Goal: Information Seeking & Learning: Learn about a topic

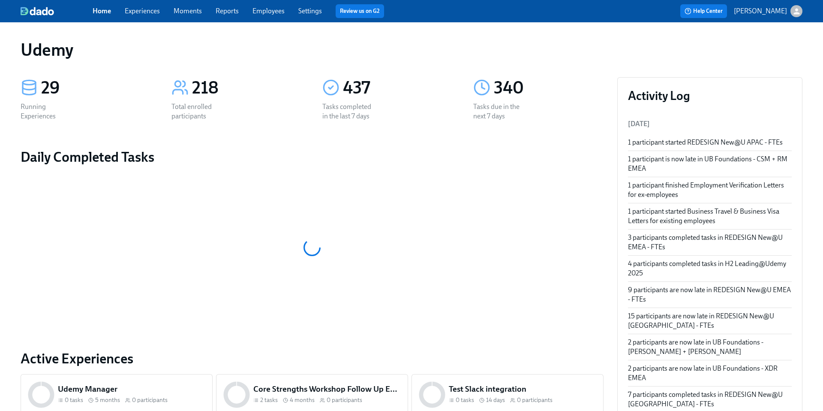
click at [137, 14] on link "Experiences" at bounding box center [142, 11] width 35 height 8
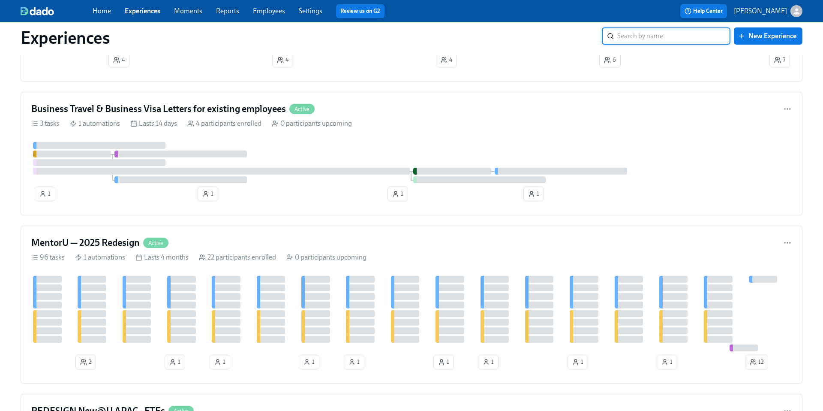
scroll to position [510, 0]
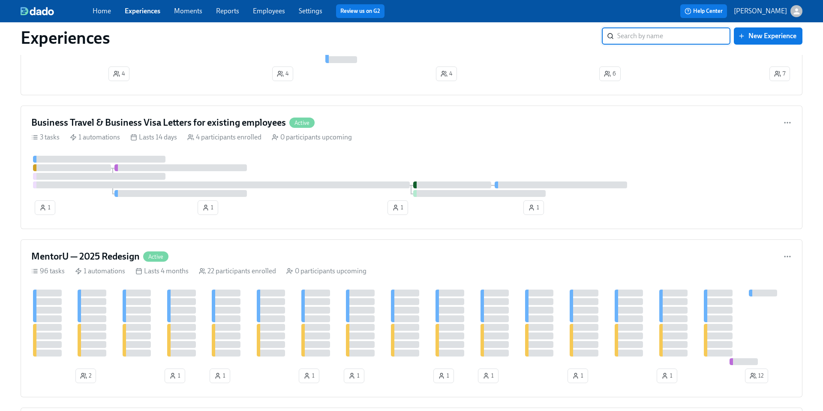
click at [639, 42] on input "search" at bounding box center [674, 35] width 113 height 17
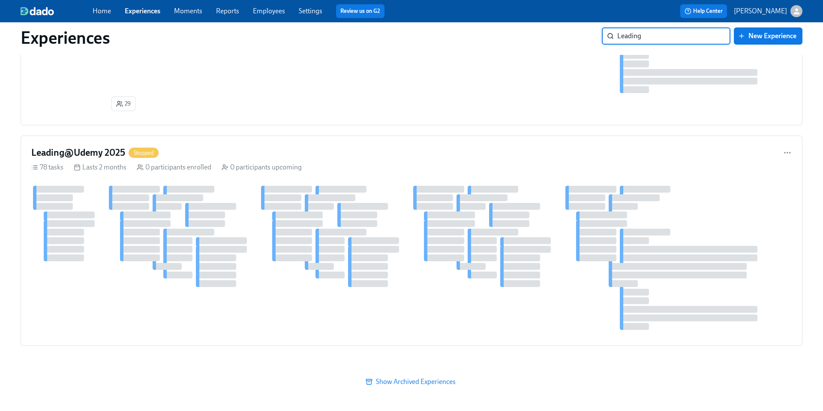
scroll to position [178, 0]
type input "Leading@"
click at [112, 153] on h4 "Leading@Udemy 2025" at bounding box center [78, 152] width 94 height 13
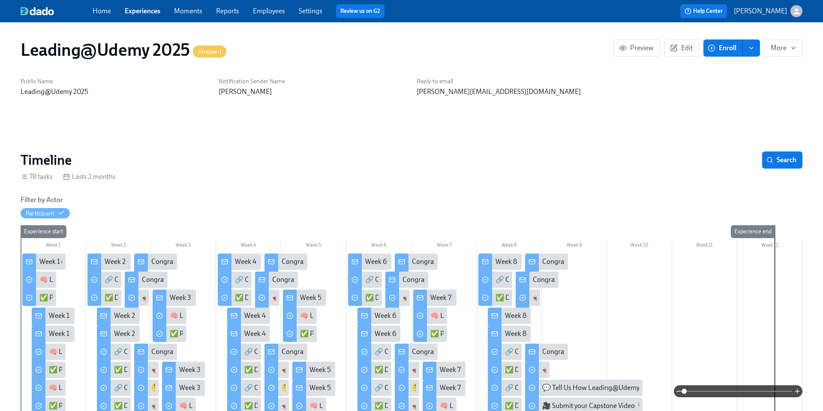
click at [146, 11] on link "Experiences" at bounding box center [143, 11] width 36 height 8
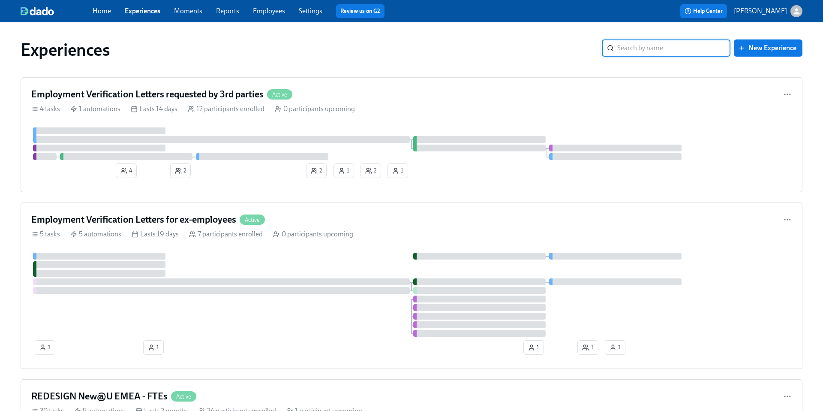
click at [636, 48] on input "search" at bounding box center [674, 47] width 113 height 17
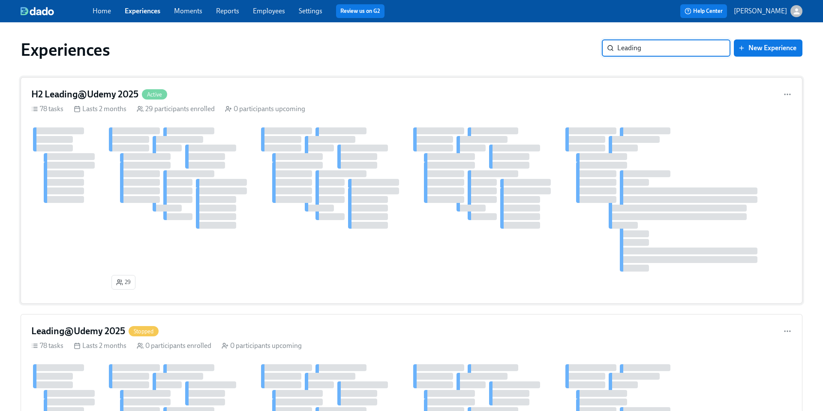
type input "Leading"
click at [75, 91] on h4 "H2 Leading@Udemy 2025" at bounding box center [84, 94] width 107 height 13
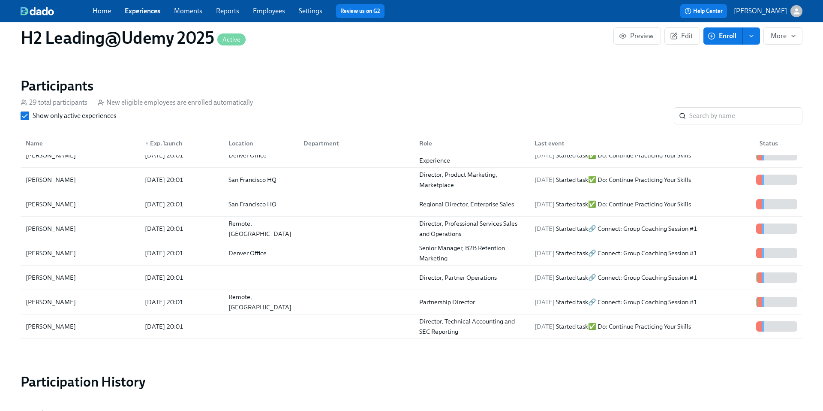
scroll to position [429, 0]
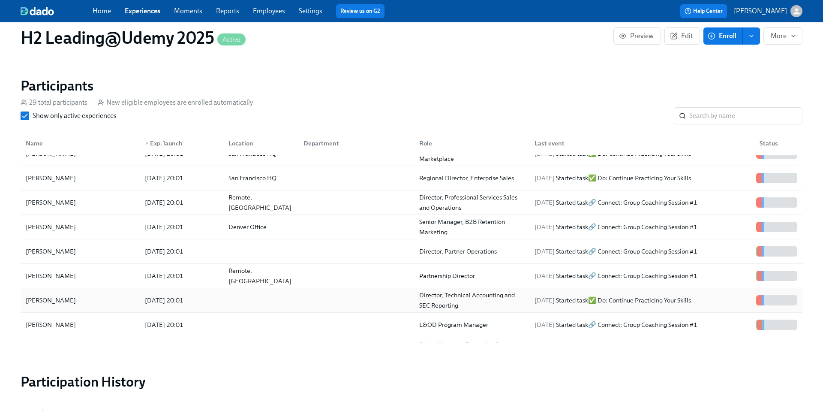
click at [60, 300] on div "[PERSON_NAME]" at bounding box center [50, 300] width 57 height 10
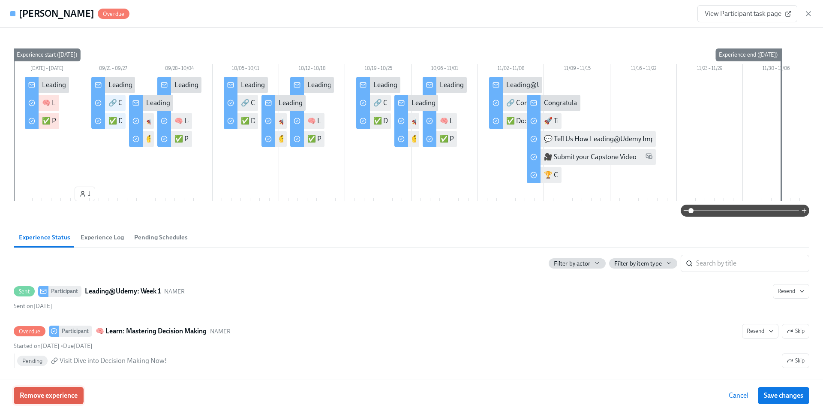
click at [60, 395] on span "Remove experience" at bounding box center [49, 395] width 58 height 9
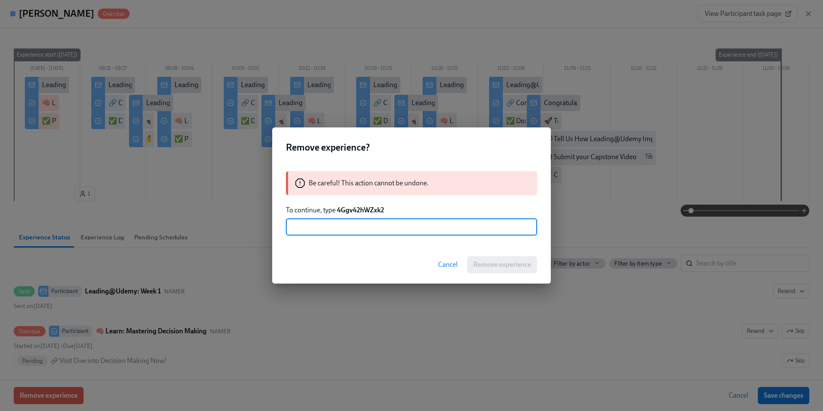
click at [333, 228] on input "text" at bounding box center [411, 226] width 251 height 17
type input "4Ggv42hWZxk2"
click at [488, 262] on span "Remove experience" at bounding box center [502, 264] width 58 height 9
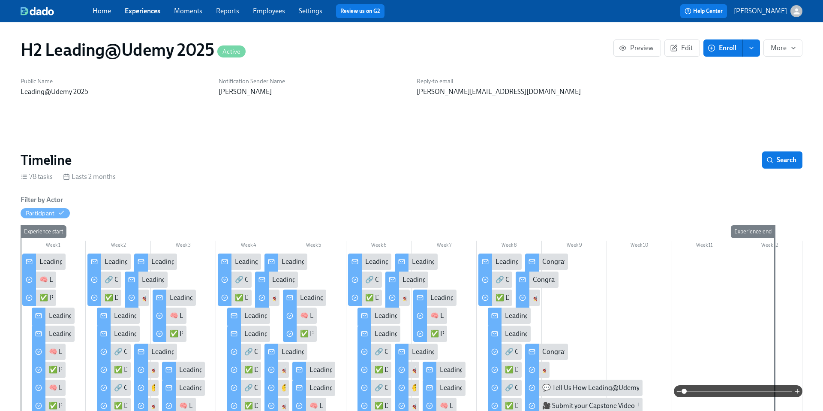
click at [98, 11] on link "Home" at bounding box center [102, 11] width 18 height 8
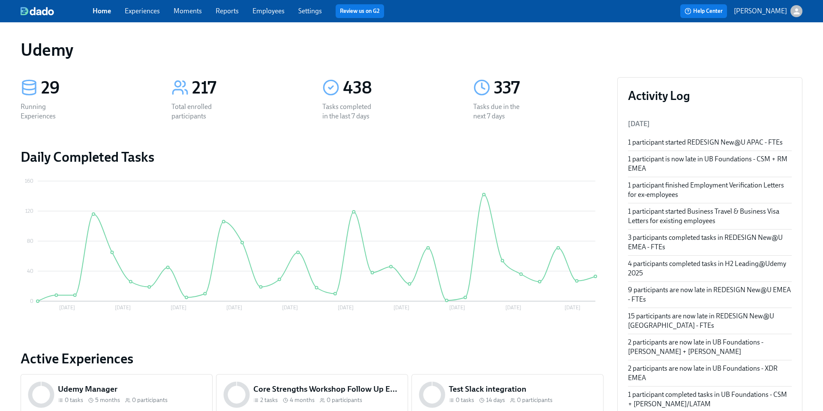
click at [137, 12] on link "Experiences" at bounding box center [142, 11] width 35 height 8
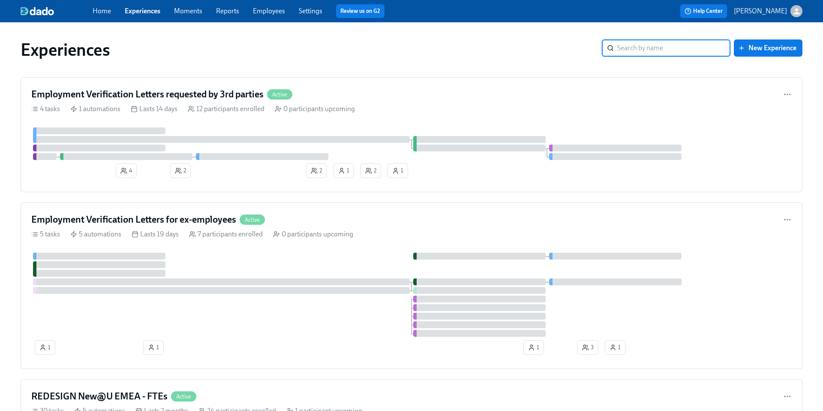
click at [653, 50] on input "search" at bounding box center [674, 47] width 113 height 17
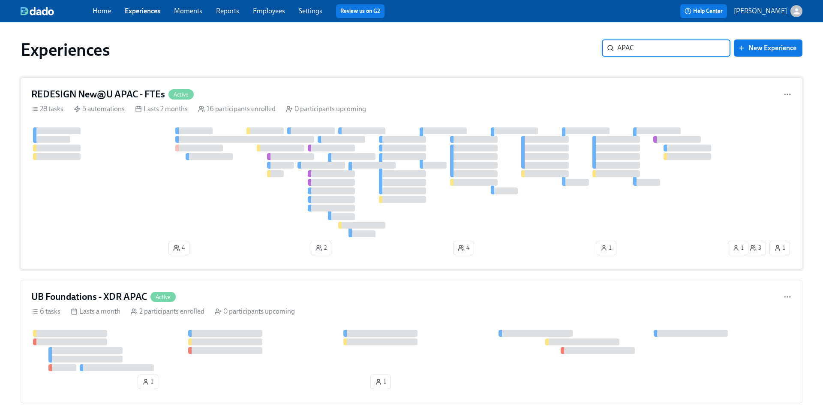
type input "APAC"
click at [99, 91] on h4 "REDESIGN New@U APAC - FTEs" at bounding box center [98, 94] width 134 height 13
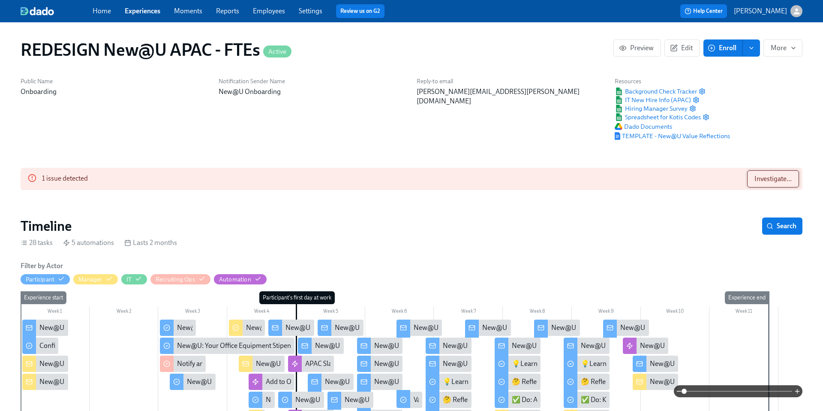
scroll to position [0, 6908]
click at [761, 183] on button "Investigate..." at bounding box center [774, 178] width 52 height 17
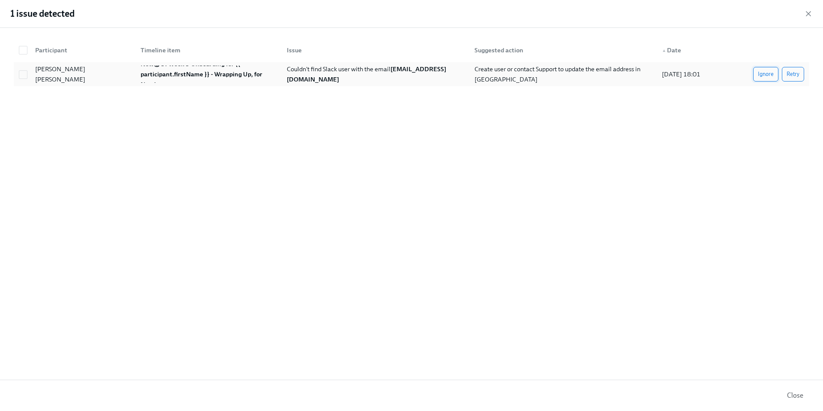
click at [764, 74] on span "Ignore" at bounding box center [766, 74] width 16 height 9
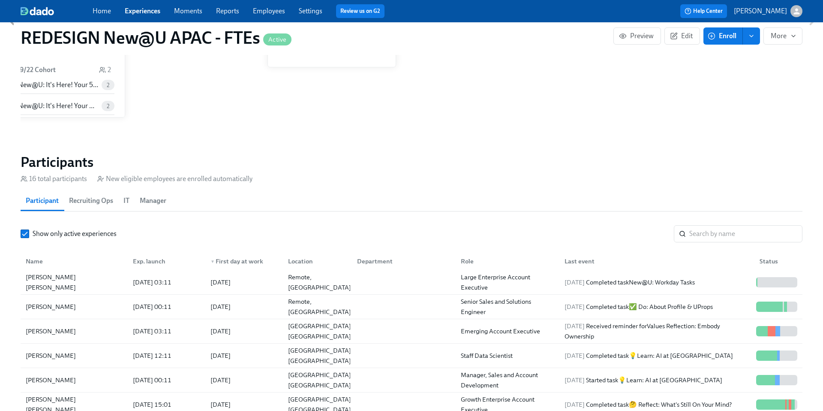
scroll to position [714, 0]
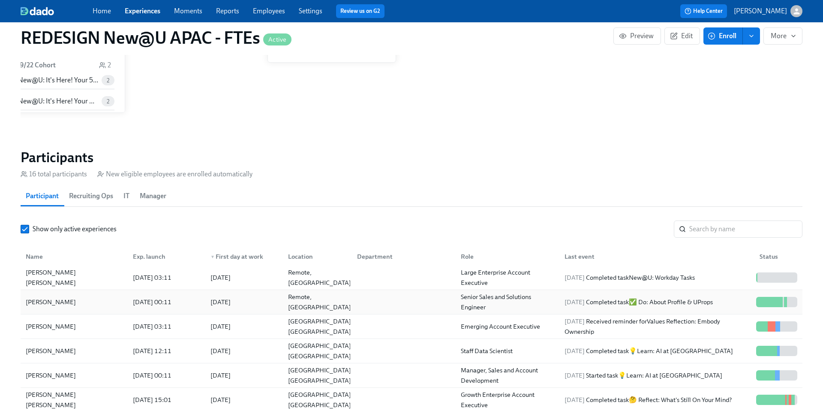
click at [55, 301] on div "[PERSON_NAME]" at bounding box center [50, 302] width 57 height 10
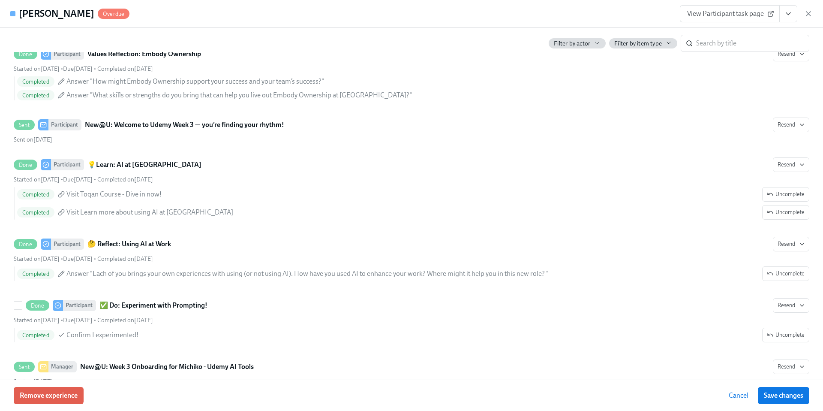
scroll to position [1809, 0]
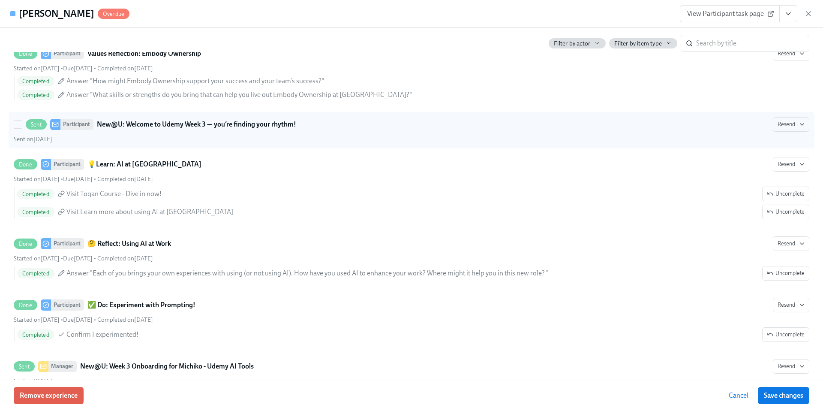
click at [231, 128] on strong "New@U: Welcome to Udemy Week 3 — you’re finding your rhythm!" at bounding box center [196, 124] width 199 height 10
click at [22, 128] on input "Sent Participant New@U: Welcome to Udemy Week 3 — you’re finding your rhythm! R…" at bounding box center [18, 125] width 8 height 8
checkbox input "true"
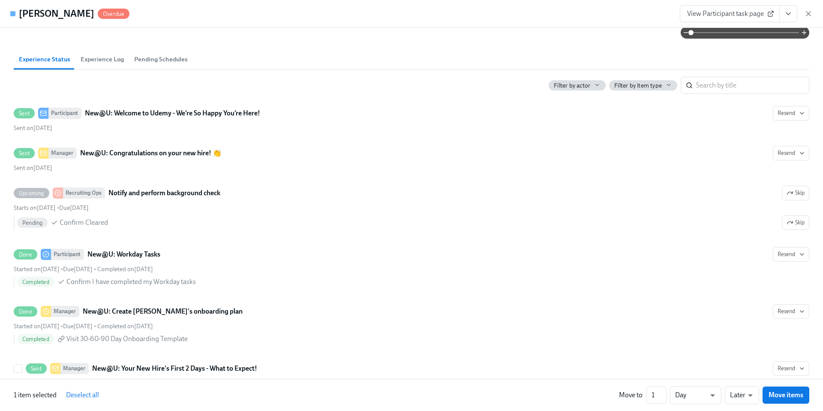
scroll to position [0, 0]
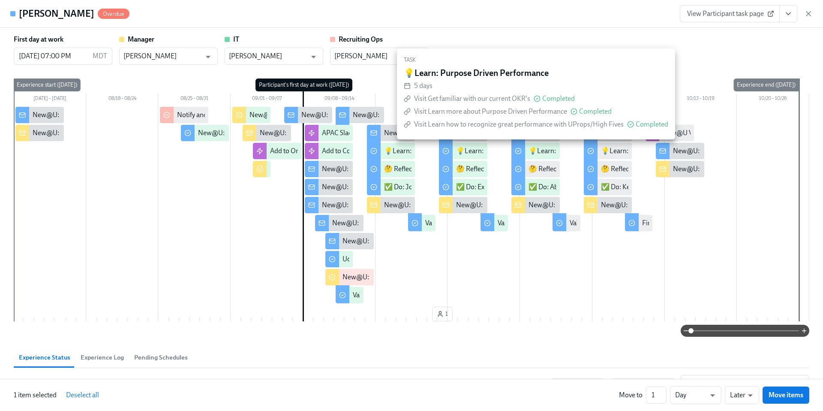
click at [541, 150] on div "💡Learn: Purpose Driven Performance" at bounding box center [586, 150] width 114 height 9
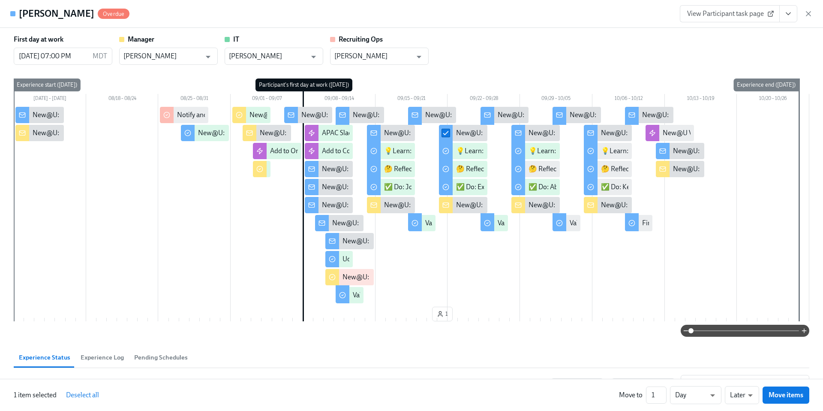
click at [538, 133] on div "New@U: Welcome to Week 4 — you’re hitting your stride! 💪" at bounding box center [617, 132] width 176 height 9
click at [537, 133] on div "New@U: Welcome to Week 4 — you’re hitting your stride! 💪" at bounding box center [617, 132] width 176 height 9
click at [808, 15] on icon "button" at bounding box center [809, 14] width 4 height 4
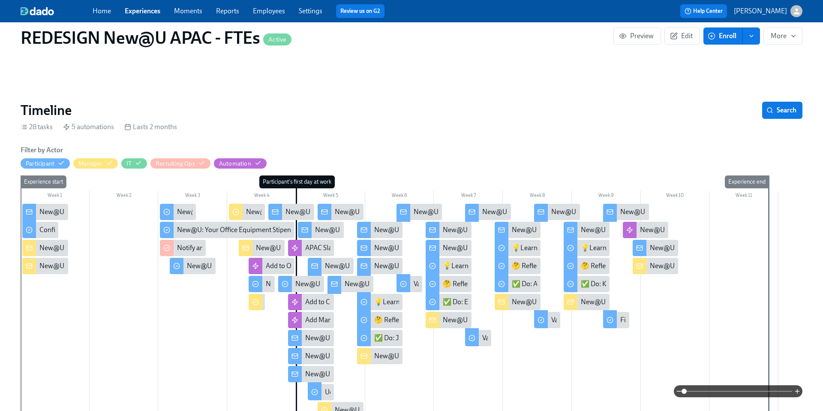
scroll to position [93, 0]
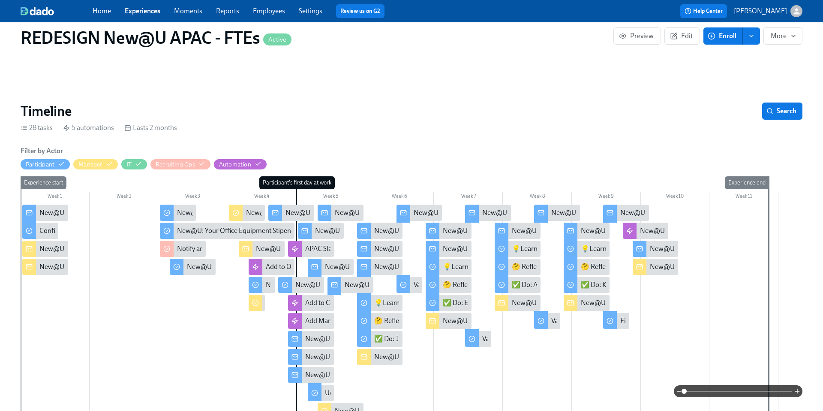
click at [522, 229] on div "New@U: Welcome to Week 4 — you’re hitting your stride! 💪" at bounding box center [600, 230] width 176 height 9
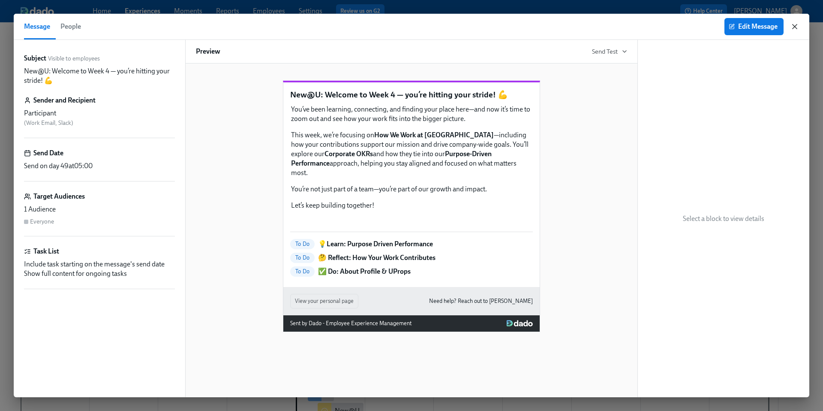
click at [794, 29] on icon "button" at bounding box center [795, 26] width 9 height 9
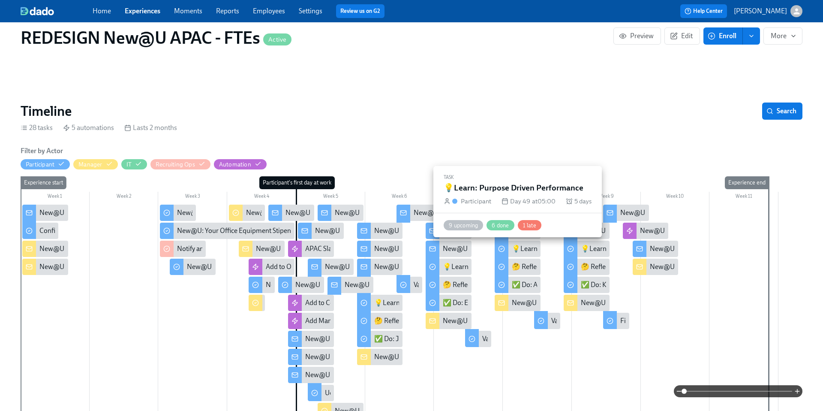
click at [521, 251] on div "💡Learn: Purpose Driven Performance" at bounding box center [569, 248] width 114 height 9
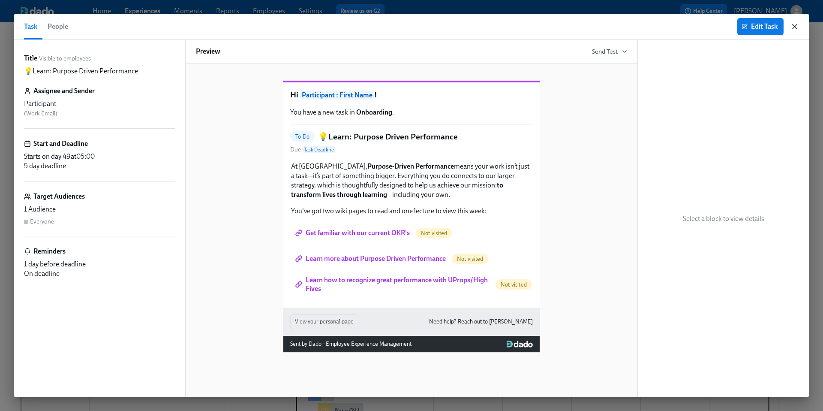
click at [798, 26] on icon "button" at bounding box center [795, 26] width 9 height 9
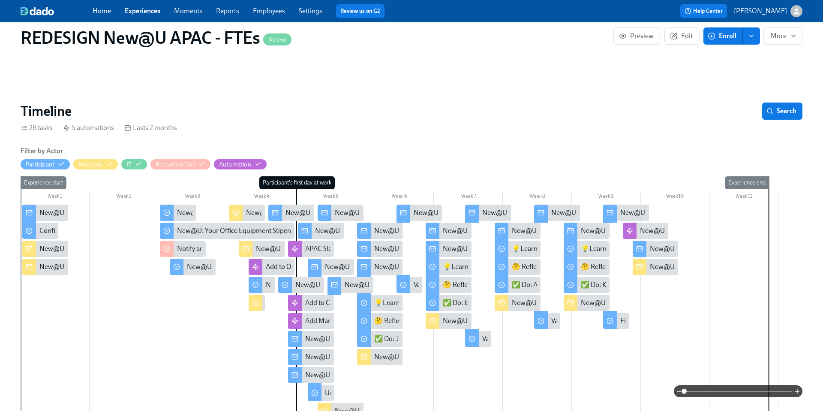
click at [528, 235] on div "New@U: Welcome to Week 4 — you’re hitting your stride! 💪" at bounding box center [518, 231] width 46 height 16
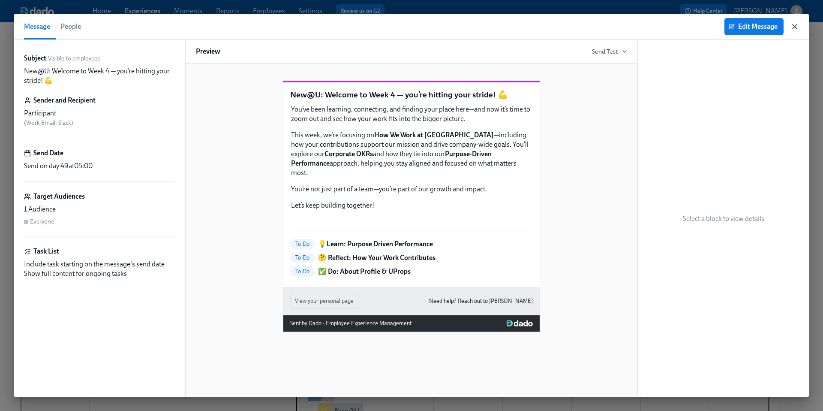
click at [798, 25] on icon "button" at bounding box center [795, 26] width 9 height 9
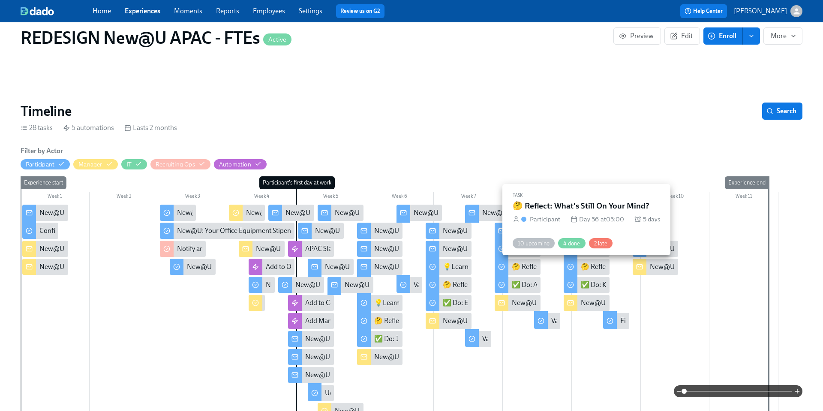
click at [592, 268] on div "🤔 Reflect: What's Still On Your Mind?" at bounding box center [636, 266] width 110 height 9
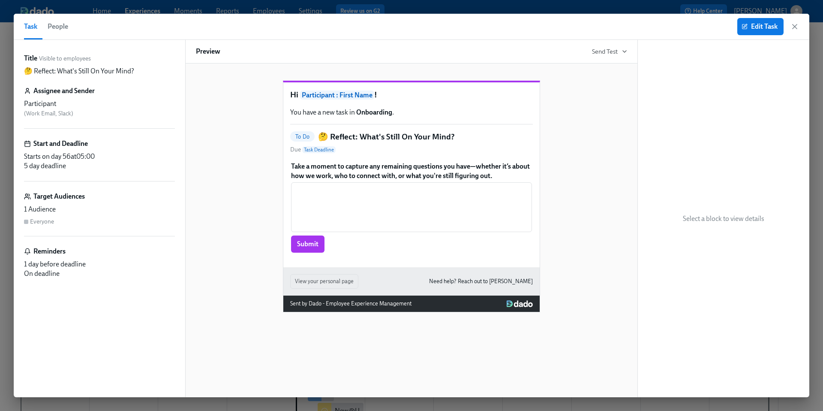
click at [801, 30] on div "Task People Edit Task" at bounding box center [412, 27] width 796 height 26
click at [796, 27] on icon "button" at bounding box center [795, 26] width 9 height 9
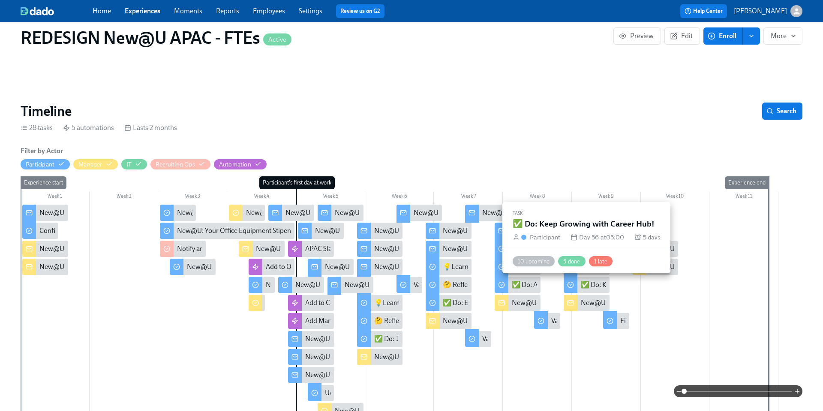
click at [590, 290] on div "✅ Do: Keep Growing with Career Hub!" at bounding box center [587, 285] width 46 height 16
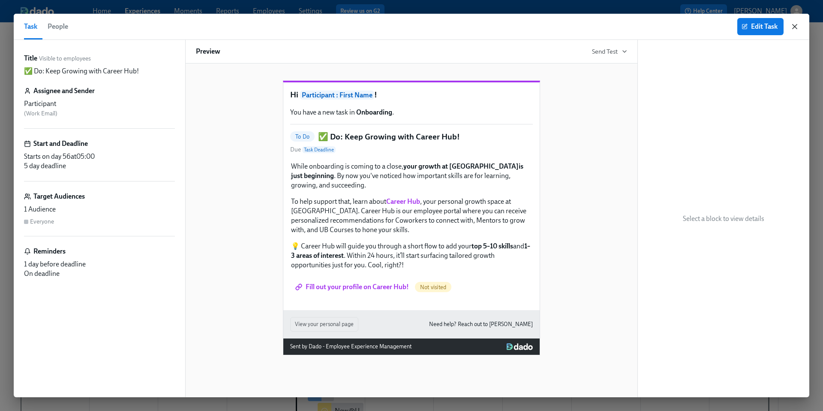
click at [796, 27] on icon "button" at bounding box center [795, 26] width 9 height 9
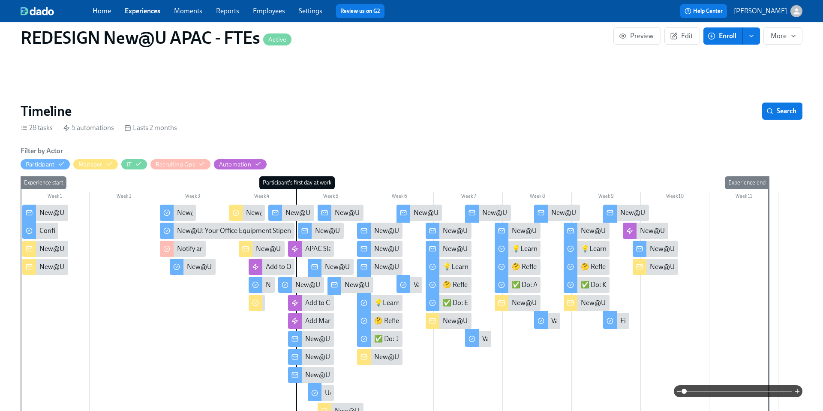
click at [593, 302] on div "New@U: Week 5 Onboarding for {{ participant.firstName }} - Wrapping Up, for Now!" at bounding box center [704, 302] width 247 height 9
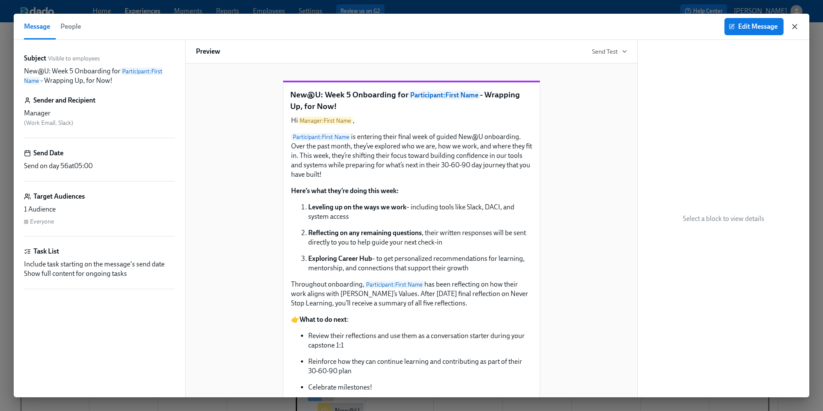
click at [794, 30] on icon "button" at bounding box center [795, 26] width 9 height 9
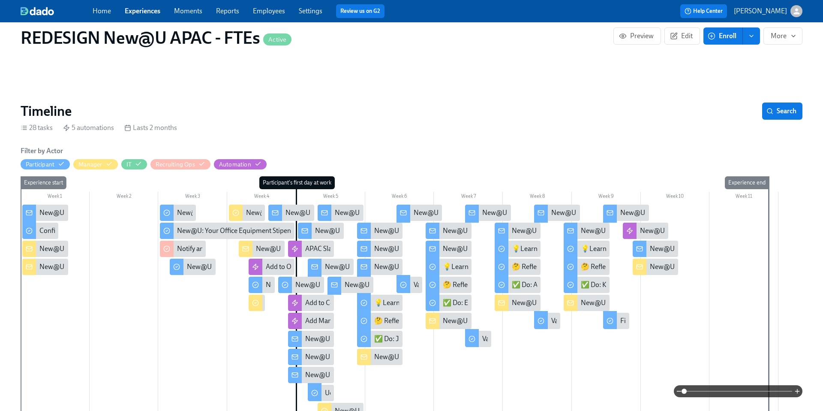
click at [527, 232] on div "New@U: Welcome to Week 4 — you’re hitting your stride! 💪" at bounding box center [600, 230] width 176 height 9
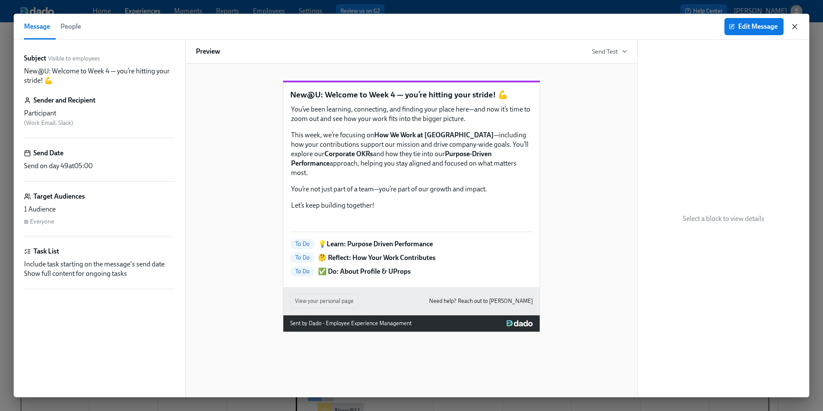
click at [793, 26] on icon "button" at bounding box center [795, 26] width 9 height 9
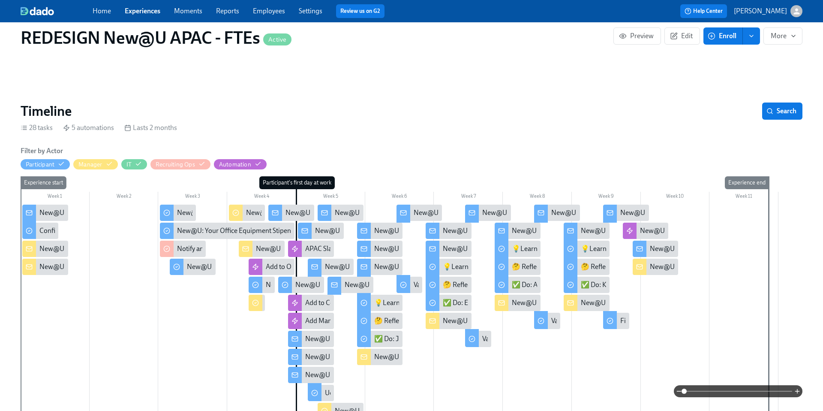
click at [584, 232] on div "New@U: Welcome to Week 5 — you made it! 🎉" at bounding box center [650, 230] width 139 height 9
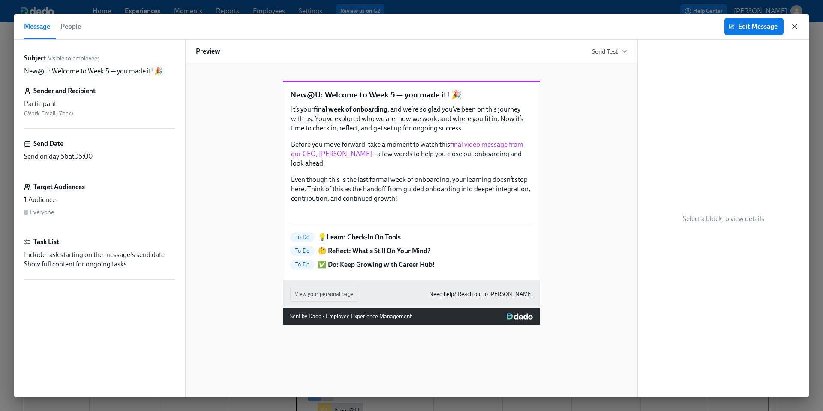
click at [796, 29] on icon "button" at bounding box center [795, 26] width 9 height 9
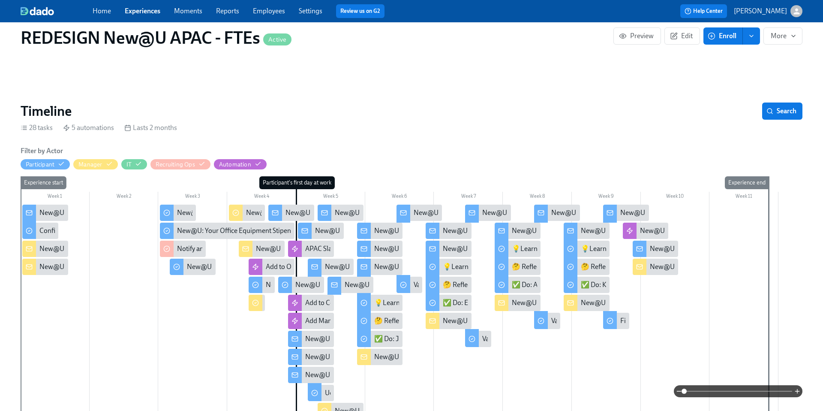
click at [446, 232] on div "New@U: Lead with Confidence — Let’s Set You Up for Success" at bounding box center [532, 230] width 179 height 9
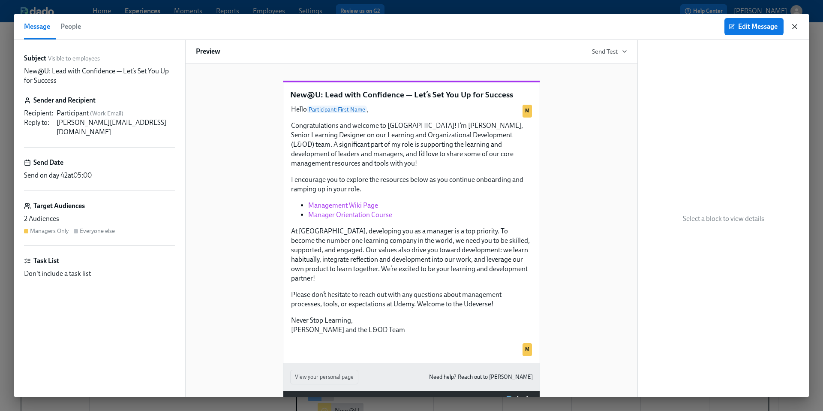
click at [796, 26] on icon "button" at bounding box center [795, 26] width 4 height 4
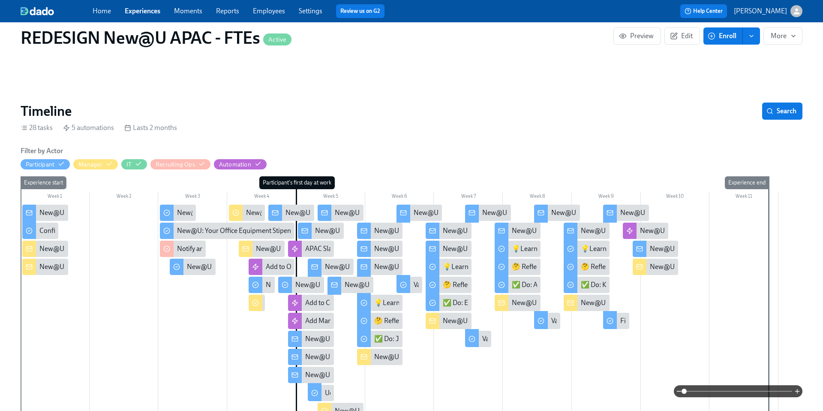
click at [443, 247] on div "New@U: Welcome to Udemy Week 3 — you’re finding your rhythm!" at bounding box center [540, 248] width 194 height 9
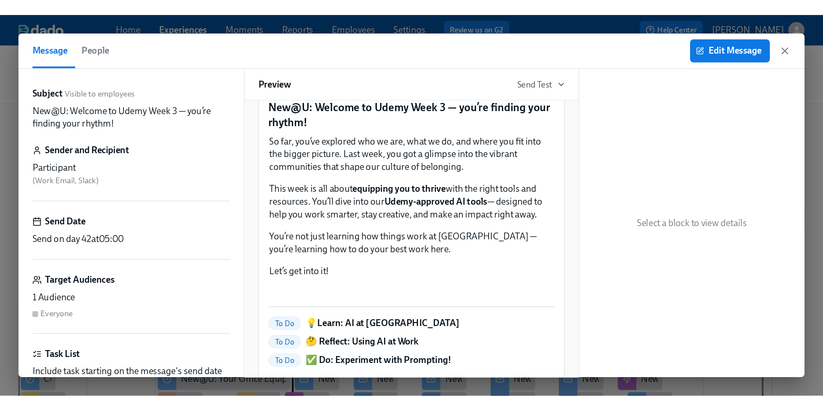
scroll to position [26, 0]
